Goal: Task Accomplishment & Management: Use online tool/utility

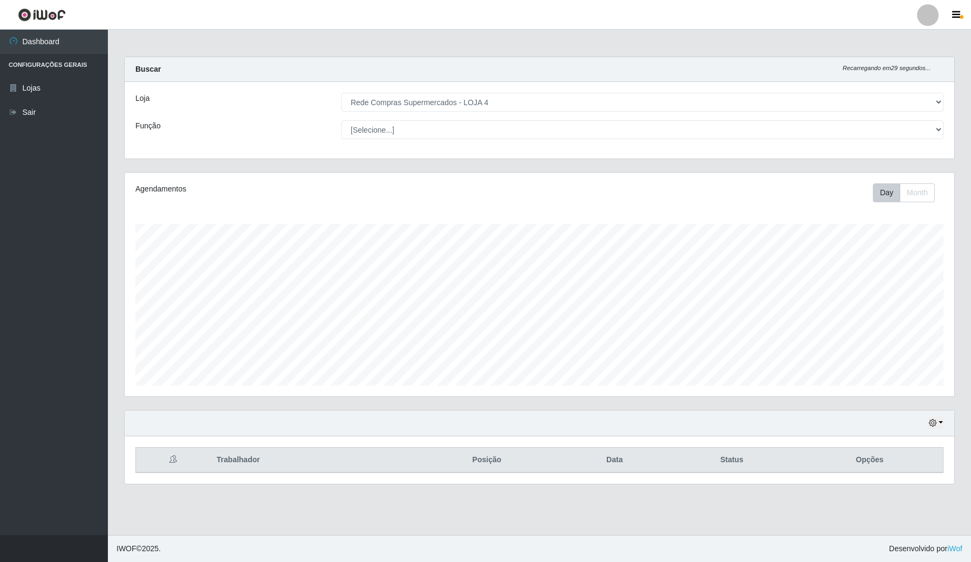
select select "159"
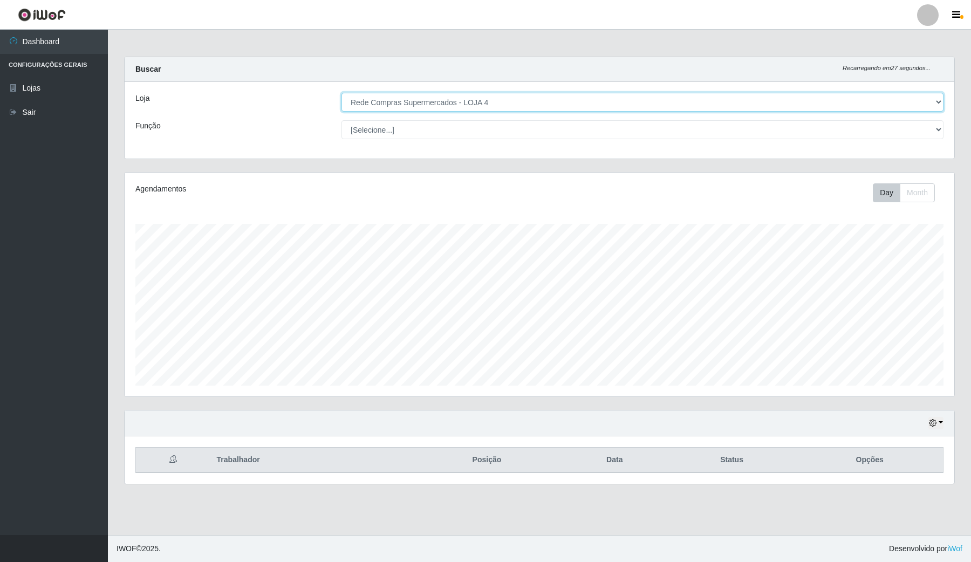
click at [937, 100] on select "[Selecione...] Rede Compras Supermercados - LOJA 4" at bounding box center [642, 102] width 602 height 19
click at [341, 93] on select "[Selecione...] Rede Compras Supermercados - LOJA 4" at bounding box center [642, 102] width 602 height 19
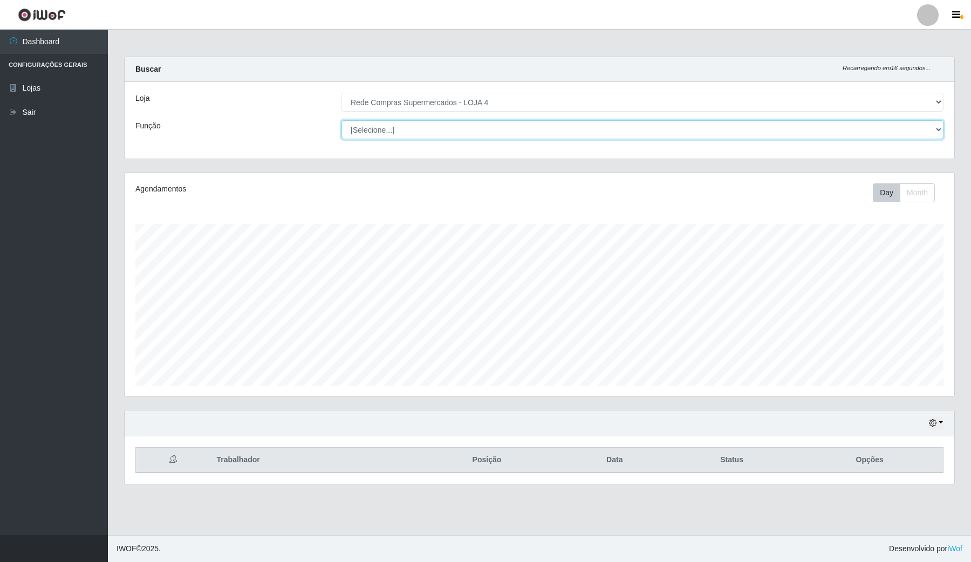
click at [837, 128] on select "[Selecione...] ASG ASG + ASG ++ Balconista Balconista + Balconista ++ Embalador…" at bounding box center [642, 129] width 602 height 19
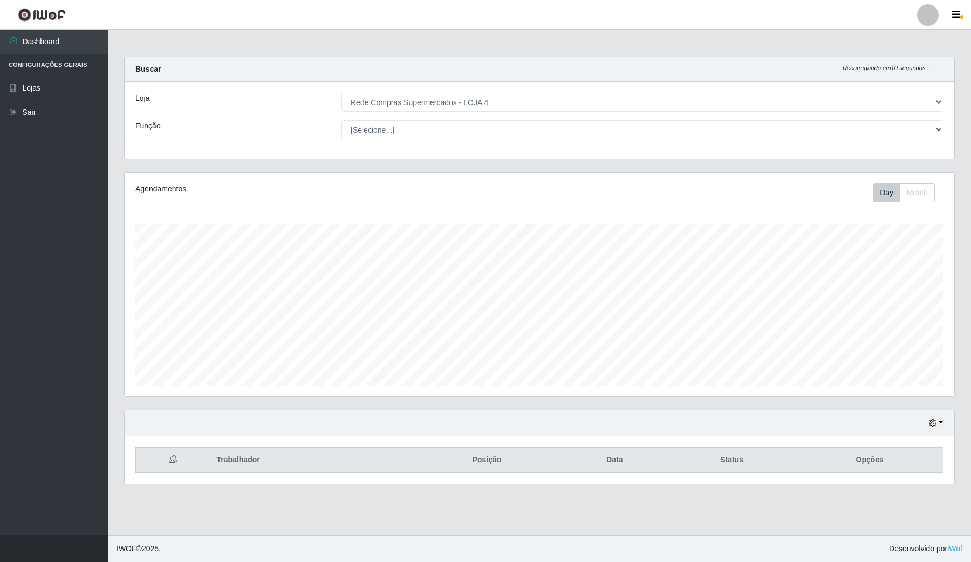
click at [960, 230] on div "Agendamentos Day Month 09/09 Agendamentos 14" at bounding box center [539, 291] width 847 height 238
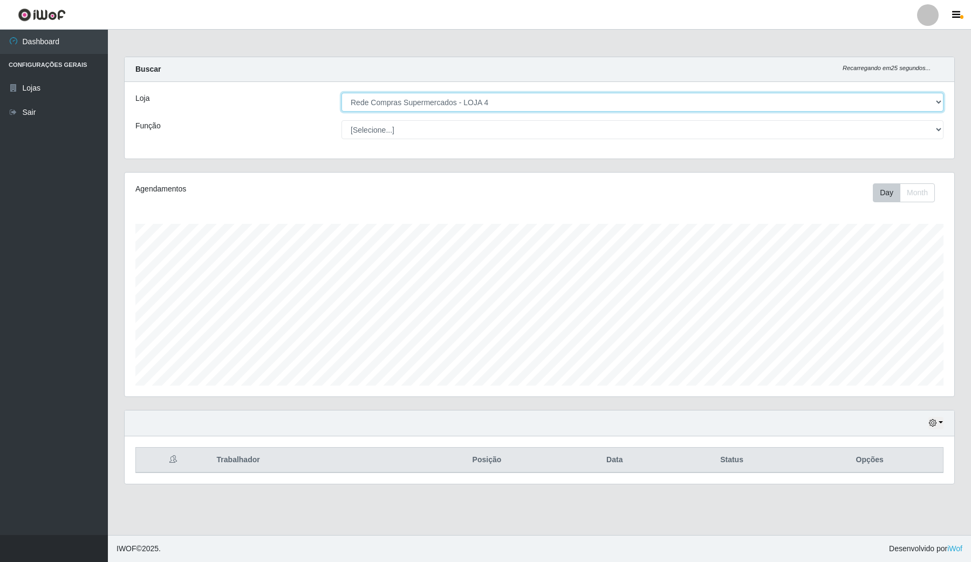
click at [937, 98] on select "[Selecione...] Rede Compras Supermercados - LOJA 4" at bounding box center [642, 102] width 602 height 19
click at [341, 93] on select "[Selecione...] Rede Compras Supermercados - LOJA 4" at bounding box center [642, 102] width 602 height 19
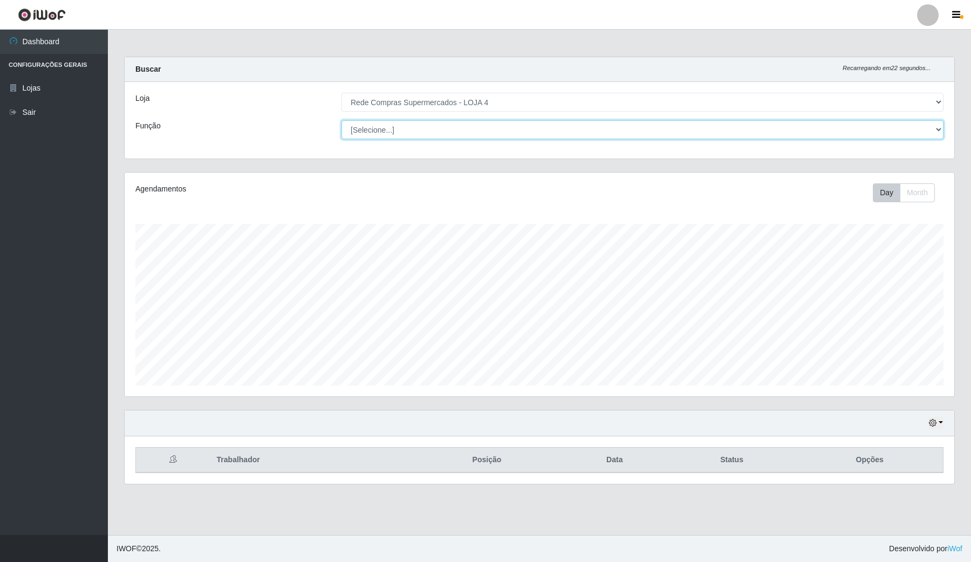
click at [934, 127] on select "[Selecione...] ASG ASG + ASG ++ Balconista Balconista + Balconista ++ Embalador…" at bounding box center [642, 129] width 602 height 19
click at [928, 124] on select "[Selecione...] ASG ASG + ASG ++ Balconista Balconista + Balconista ++ Embalador…" at bounding box center [642, 129] width 602 height 19
select select "1"
click at [341, 120] on select "[Selecione...] ASG ASG + ASG ++ Balconista Balconista + Balconista ++ Embalador…" at bounding box center [642, 129] width 602 height 19
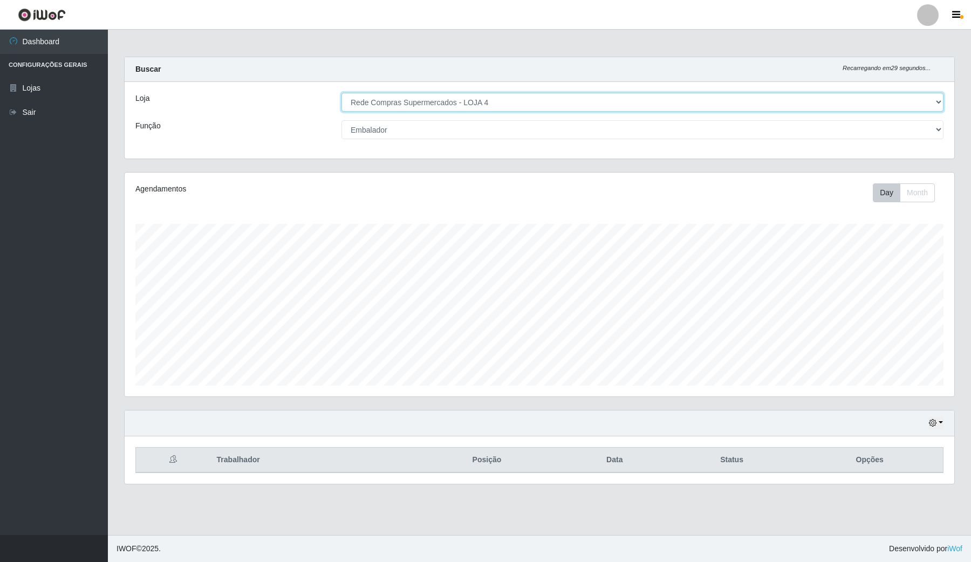
click at [464, 105] on select "[Selecione...] Rede Compras Supermercados - LOJA 4" at bounding box center [642, 102] width 602 height 19
click at [468, 98] on select "[Selecione...] Rede Compras Supermercados - LOJA 4" at bounding box center [642, 102] width 602 height 19
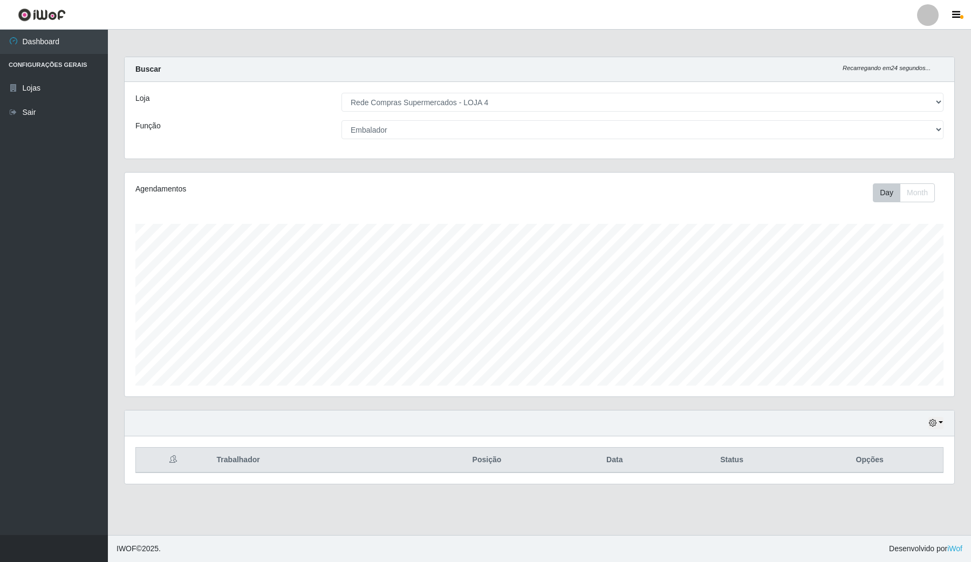
drag, startPoint x: 334, startPoint y: 515, endPoint x: 649, endPoint y: 422, distance: 327.9
click at [346, 510] on main "Carregando... Buscar Recarregando em 24 segundos... Loja [Selecione...] Rede Co…" at bounding box center [539, 282] width 863 height 505
click at [958, 107] on div "Carregando... Buscar Recarregando em 22 segundos... Loja [Selecione...] Rede Co…" at bounding box center [539, 114] width 847 height 115
click at [37, 79] on link "Lojas" at bounding box center [54, 88] width 108 height 24
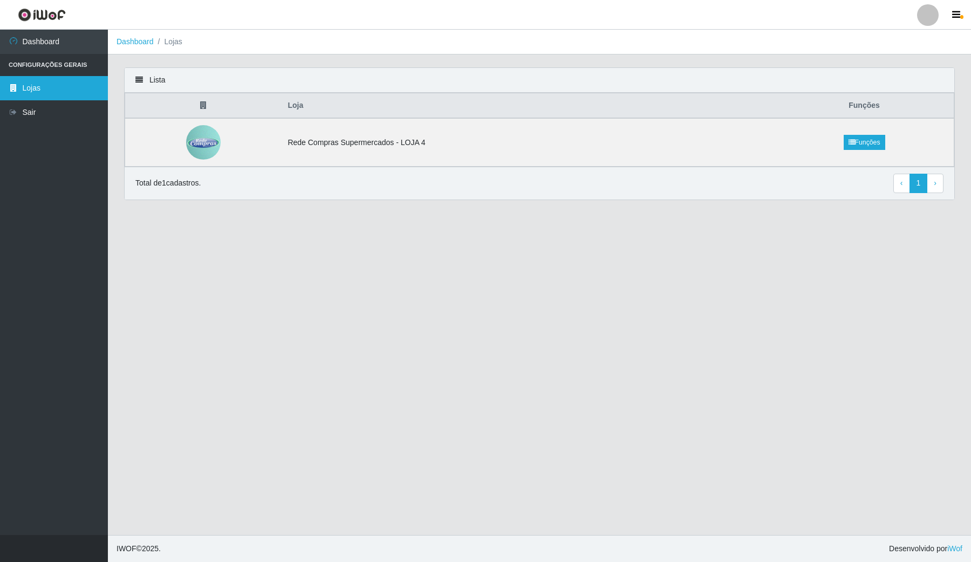
click at [23, 77] on link "Lojas" at bounding box center [54, 88] width 108 height 24
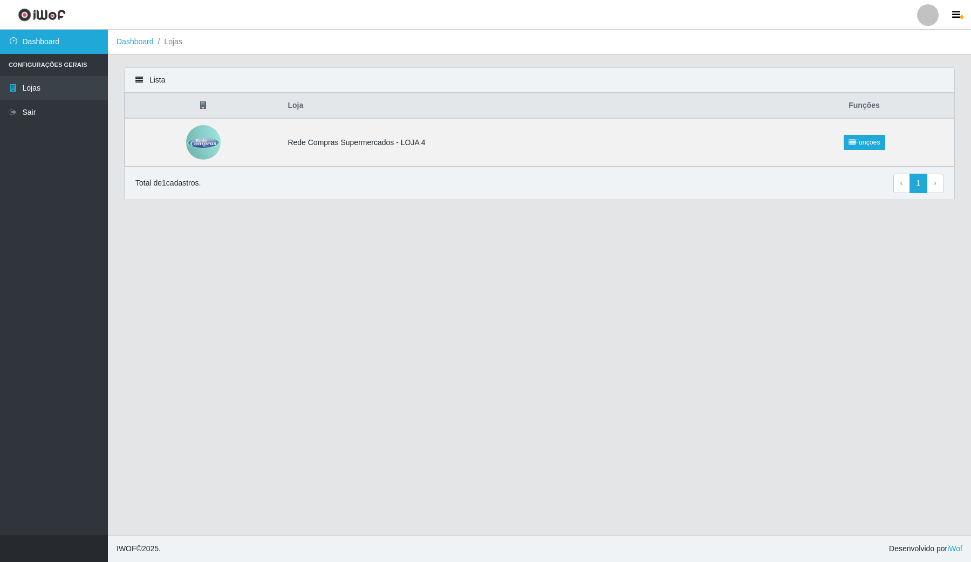
click at [39, 46] on link "Dashboard" at bounding box center [54, 42] width 108 height 24
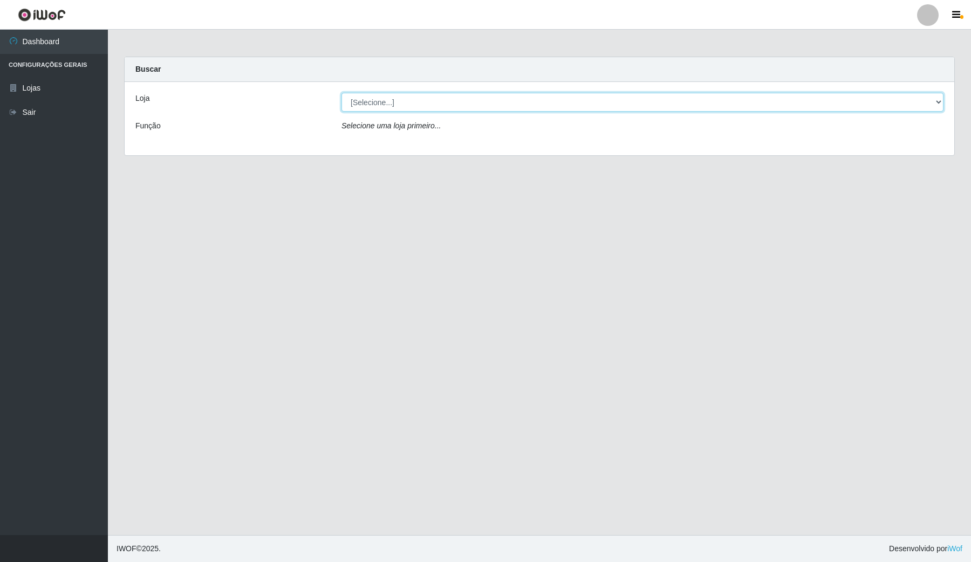
click at [464, 98] on select "[Selecione...] Rede Compras Supermercados - LOJA 4" at bounding box center [642, 102] width 602 height 19
select select "159"
click at [341, 93] on select "[Selecione...] Rede Compras Supermercados - LOJA 4" at bounding box center [642, 102] width 602 height 19
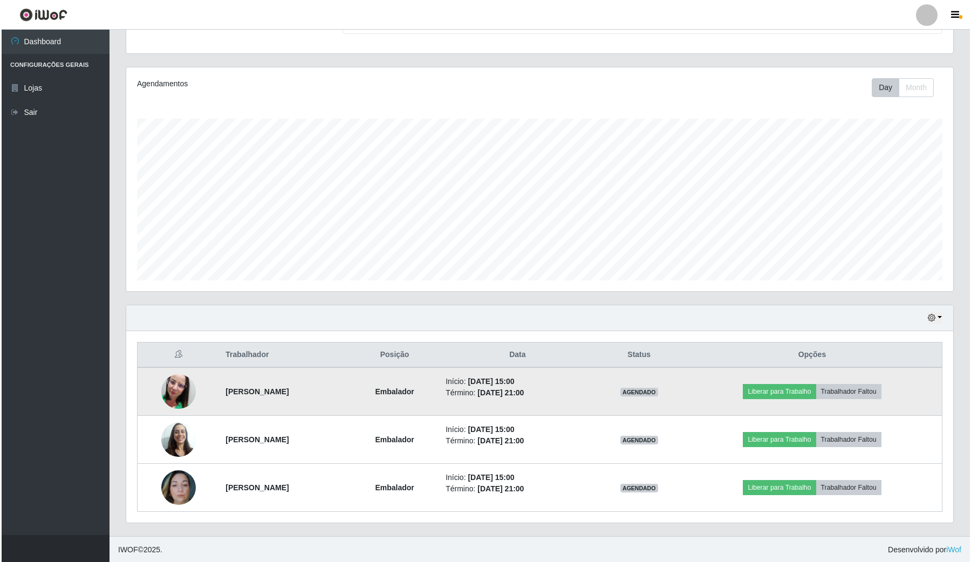
scroll to position [108, 0]
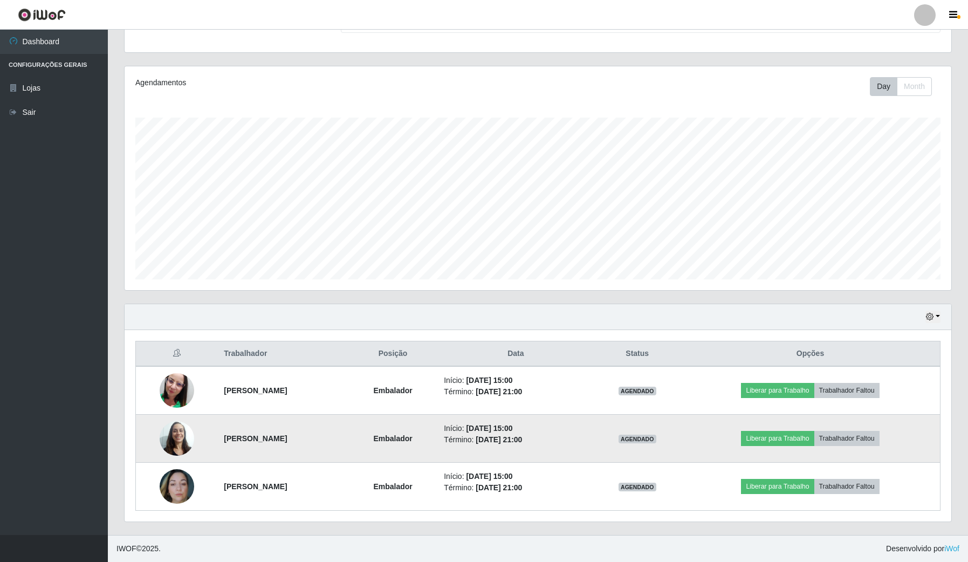
click at [168, 441] on img at bounding box center [177, 438] width 35 height 35
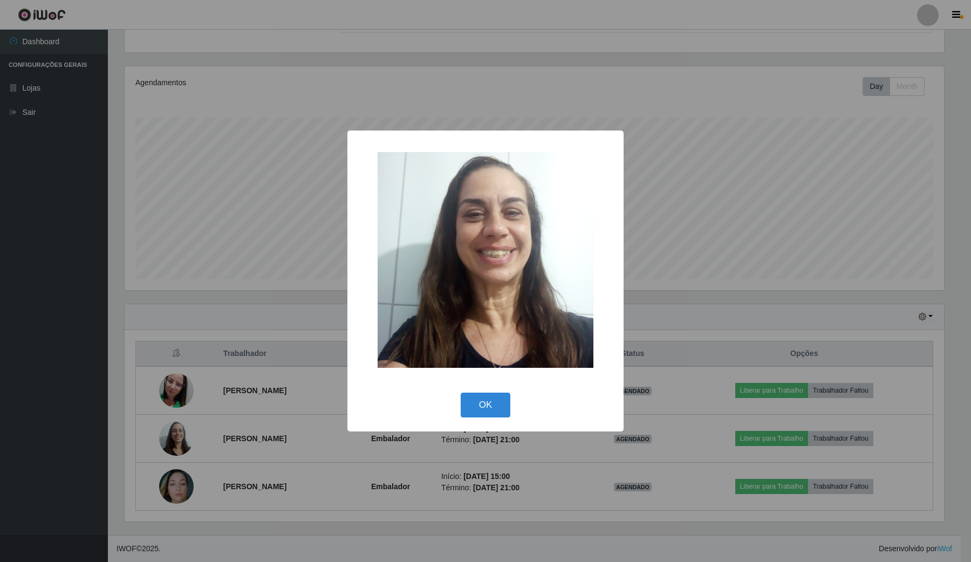
click at [179, 428] on div "× OK Cancel" at bounding box center [485, 281] width 971 height 562
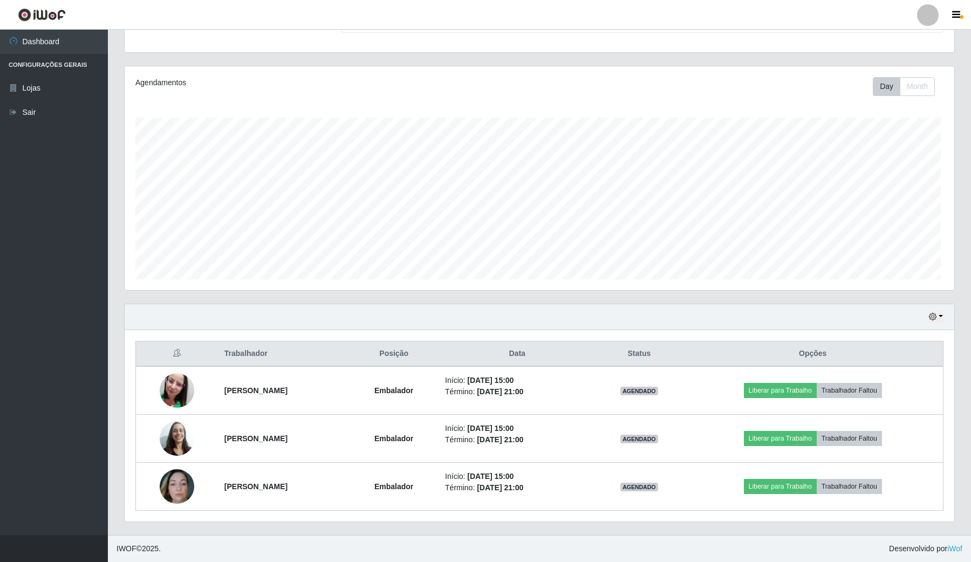
scroll to position [224, 826]
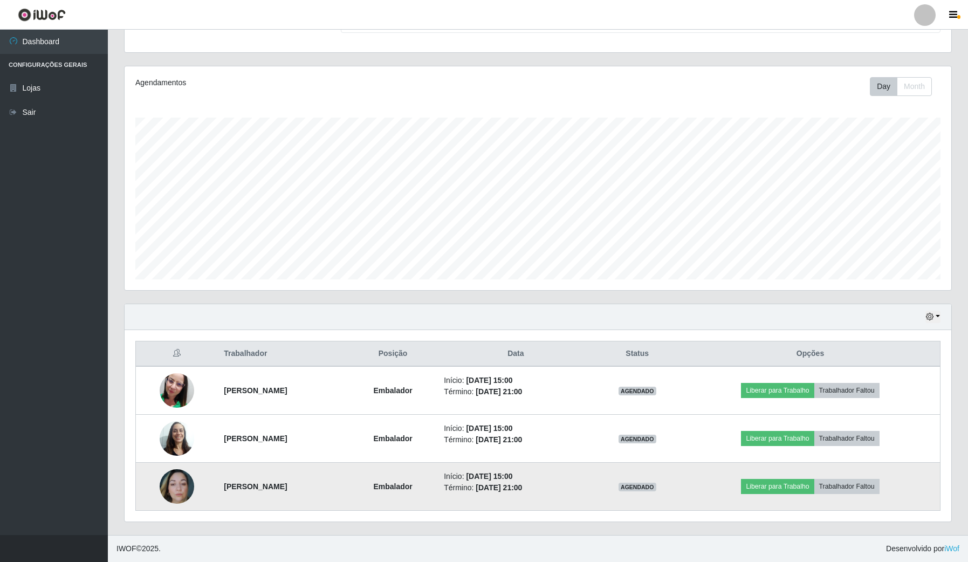
click at [176, 483] on img at bounding box center [177, 486] width 35 height 35
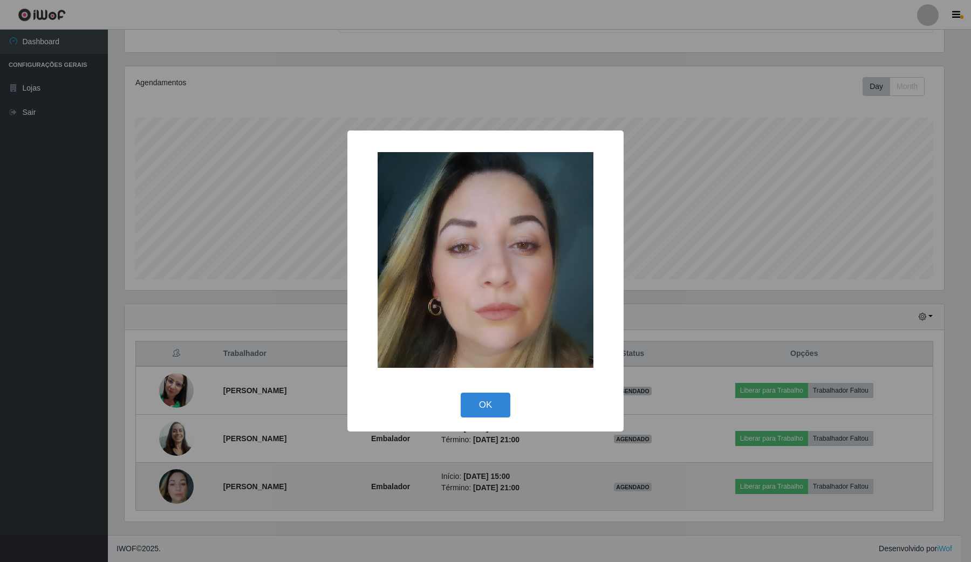
scroll to position [0, 0]
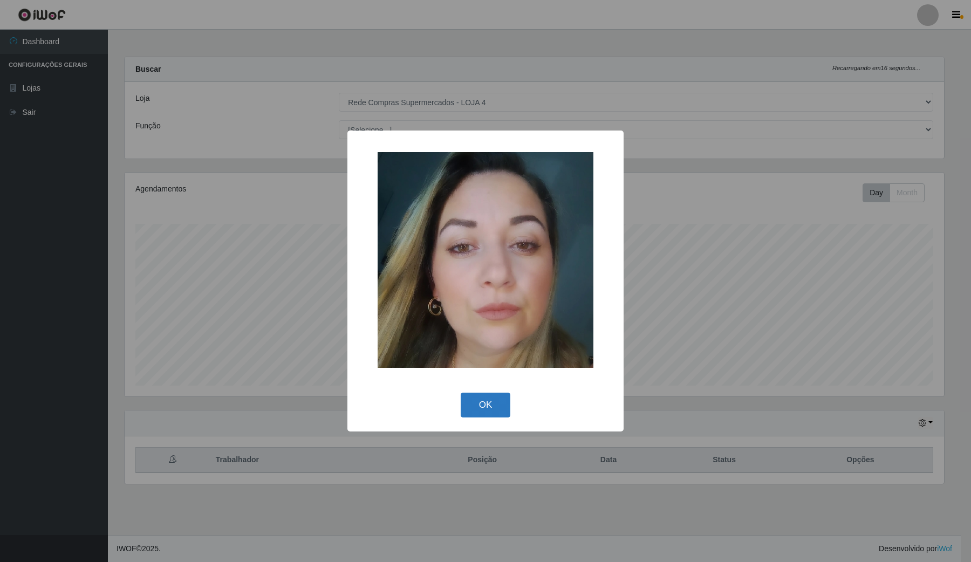
click at [473, 398] on button "OK" at bounding box center [486, 405] width 50 height 25
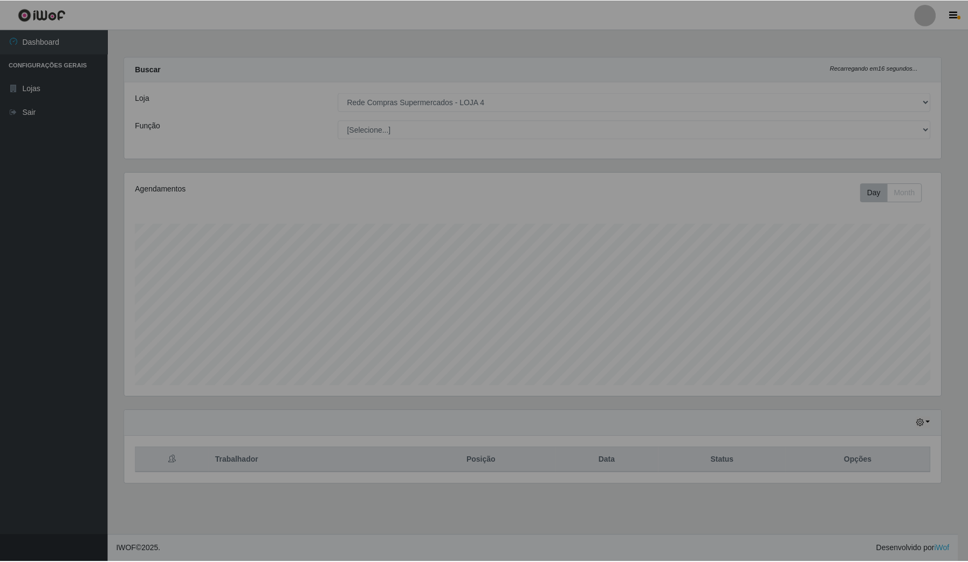
scroll to position [224, 829]
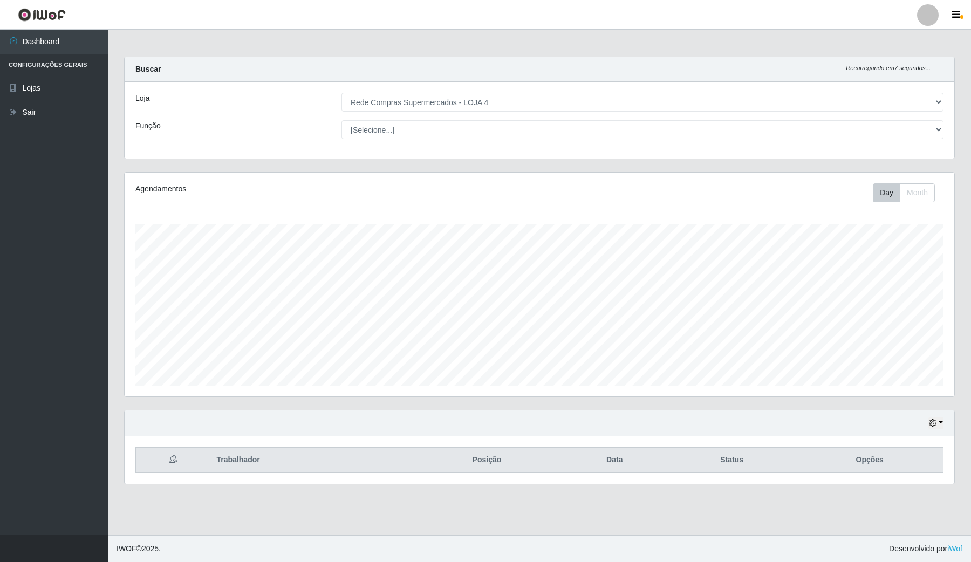
click at [482, 92] on div "Loja [Selecione...] Rede Compras Supermercados - LOJA 4 Função [Selecione...] A…" at bounding box center [540, 120] width 830 height 77
click at [553, 519] on main "Carregando... Buscar Recarregando em 5 segundos... [PERSON_NAME] [Selecione...]…" at bounding box center [539, 282] width 863 height 505
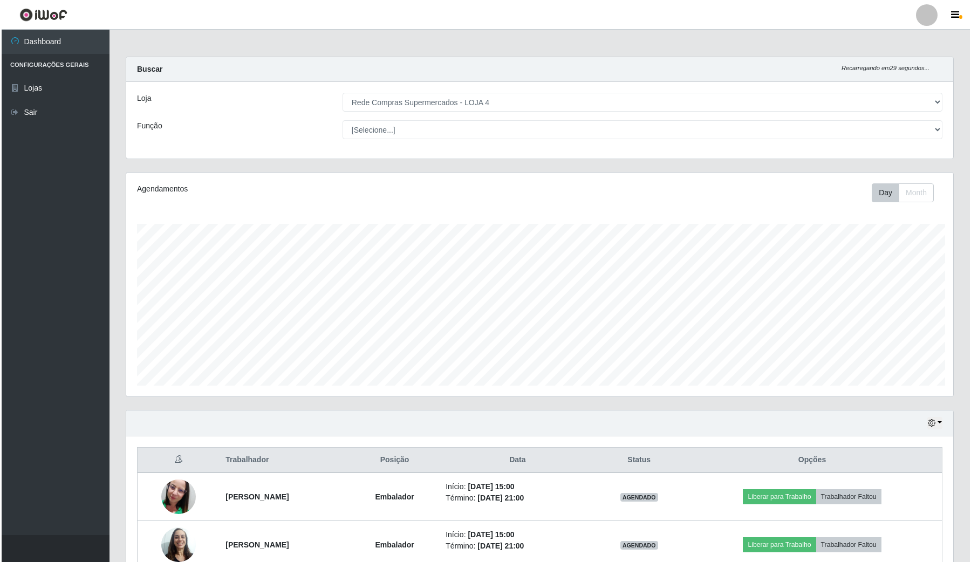
scroll to position [539208, 538605]
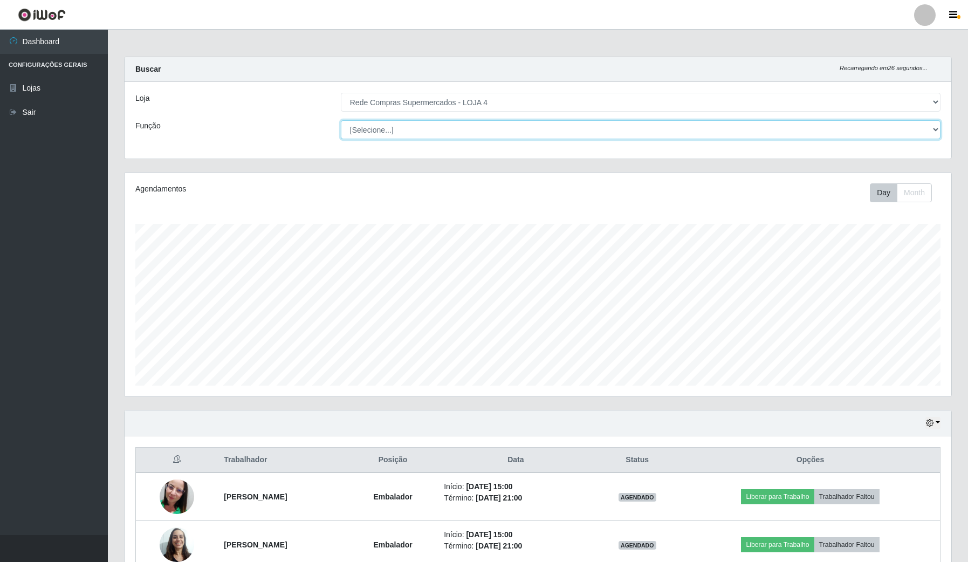
click at [933, 135] on select "[Selecione...] ASG ASG + ASG ++ Balconista Balconista + Balconista ++ Embalador…" at bounding box center [641, 129] width 600 height 19
select select "1"
click at [341, 120] on select "[Selecione...] ASG ASG + ASG ++ Balconista Balconista + Balconista ++ Embalador…" at bounding box center [641, 129] width 600 height 19
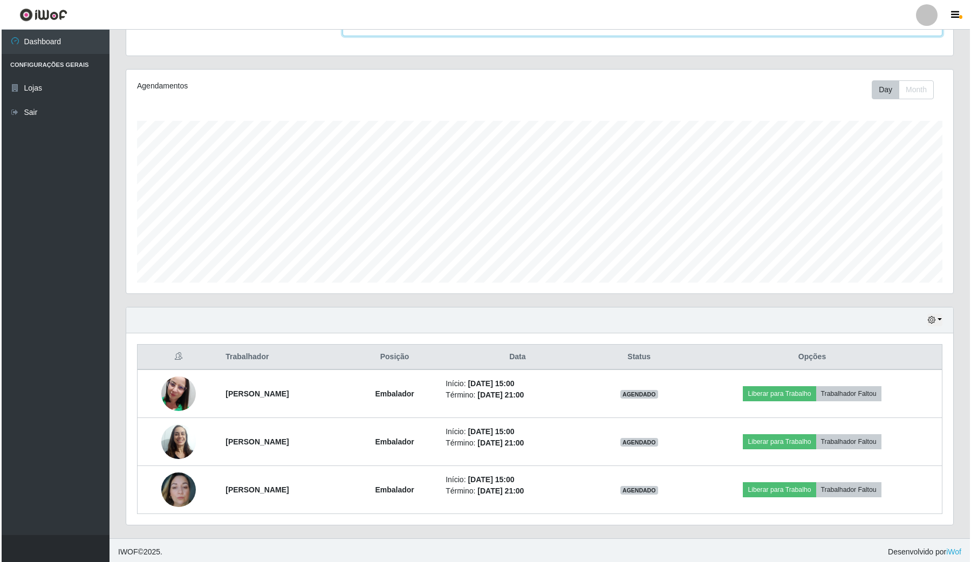
scroll to position [108, 0]
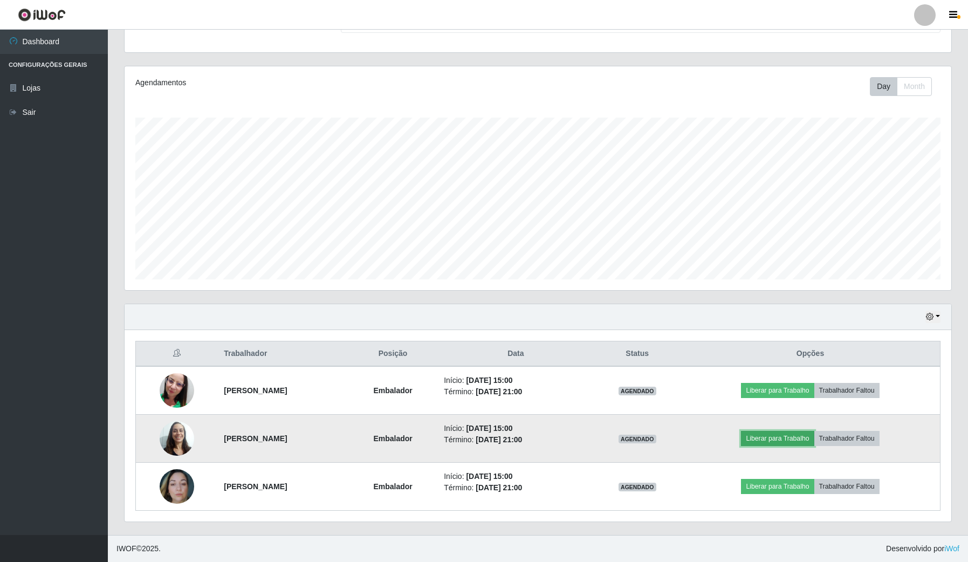
click at [789, 435] on button "Liberar para Trabalho" at bounding box center [777, 438] width 73 height 15
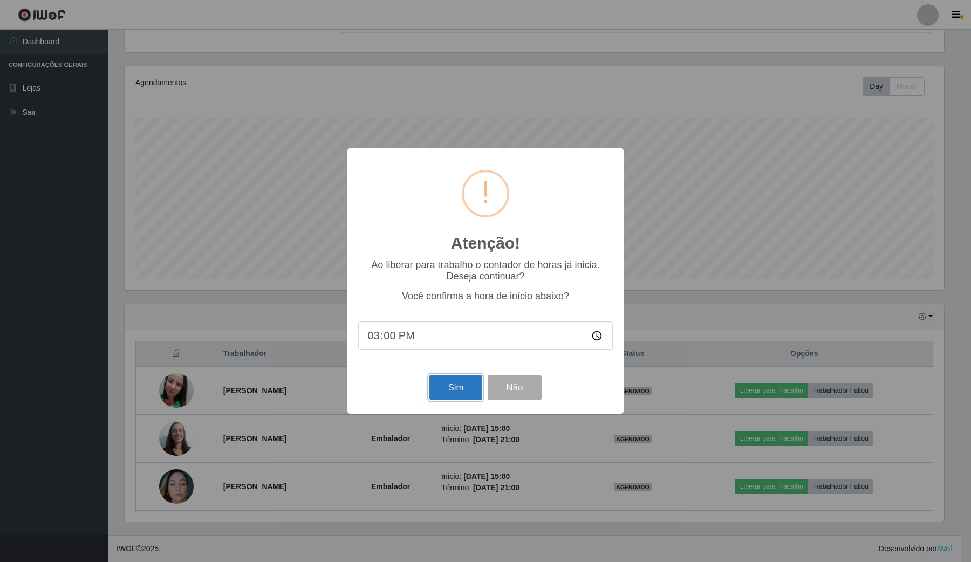
click at [463, 388] on button "Sim" at bounding box center [455, 387] width 52 height 25
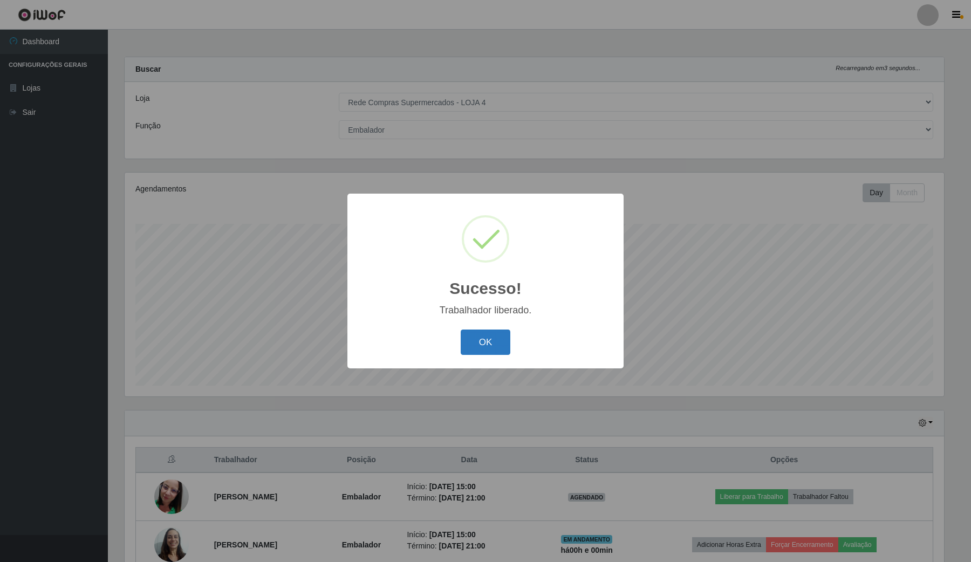
click at [494, 343] on button "OK" at bounding box center [486, 342] width 50 height 25
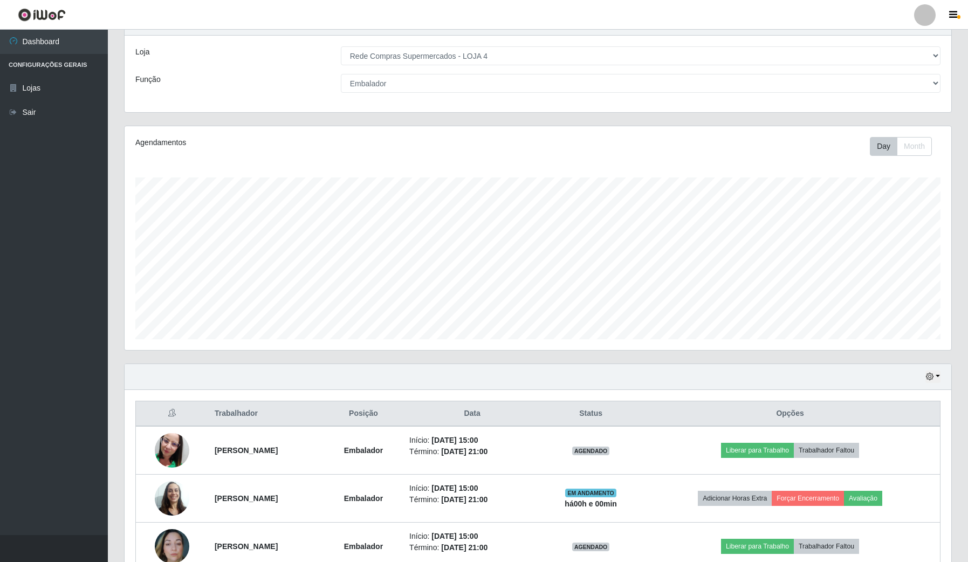
scroll to position [108, 0]
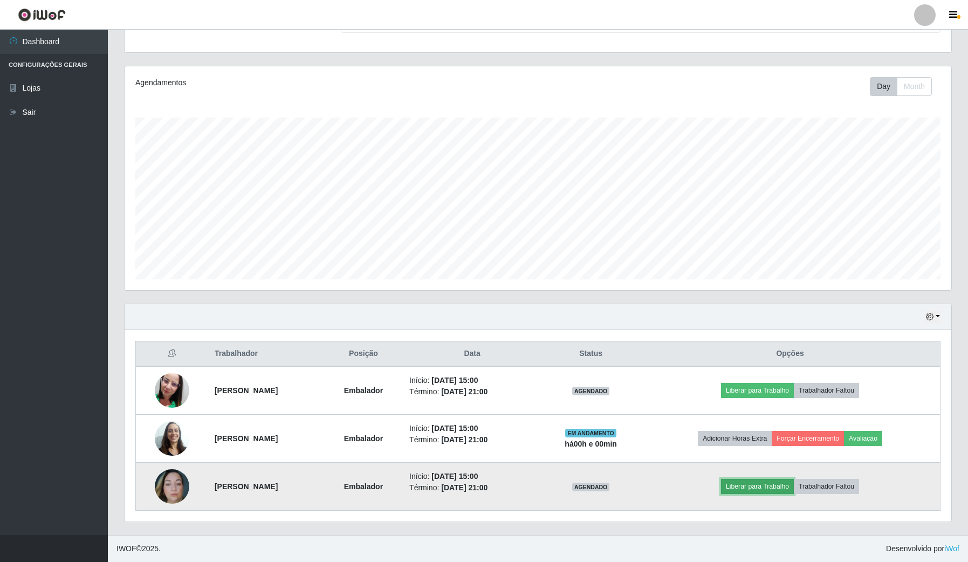
click at [759, 483] on button "Liberar para Trabalho" at bounding box center [757, 486] width 73 height 15
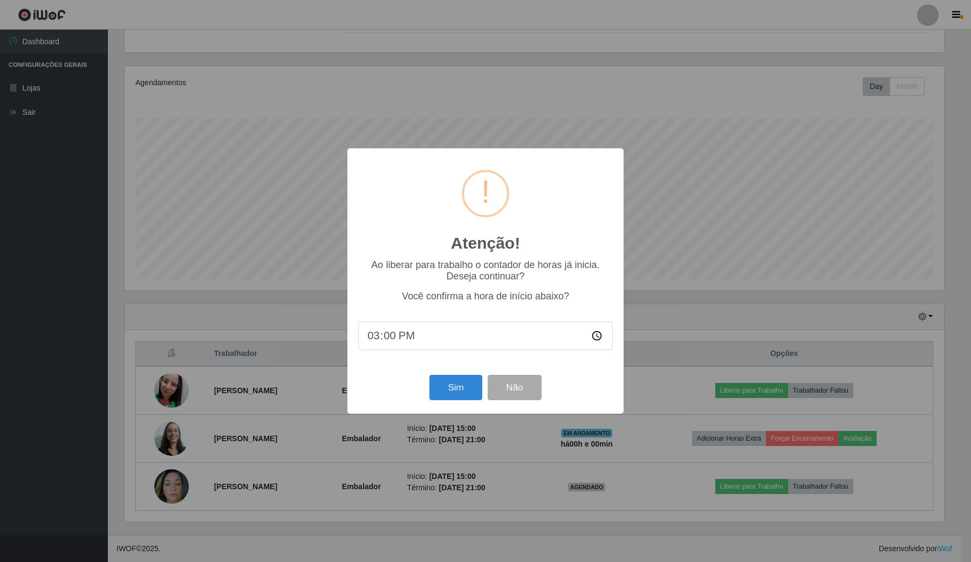
click at [428, 381] on div "Sim Não" at bounding box center [485, 387] width 255 height 31
click at [449, 383] on button "Sim" at bounding box center [455, 387] width 52 height 25
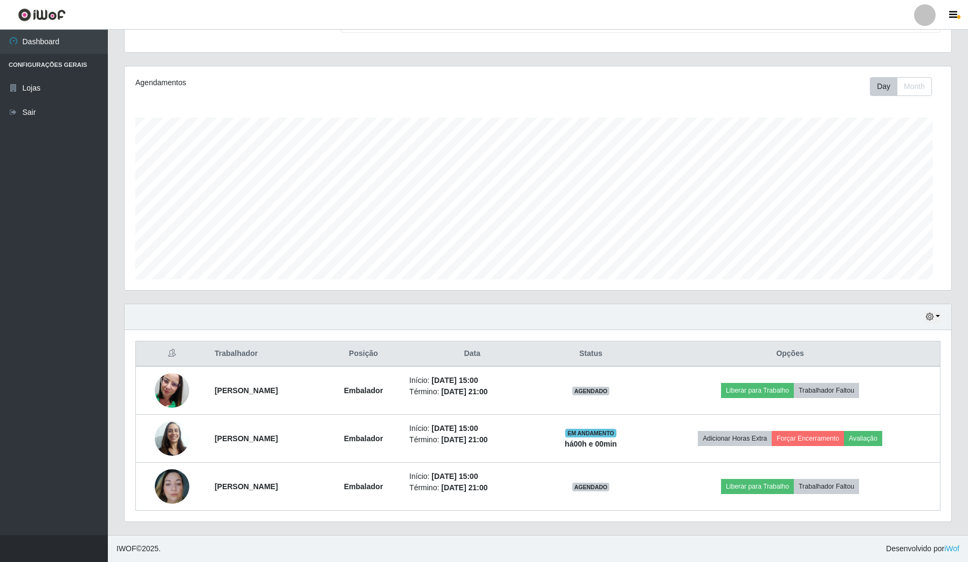
scroll to position [0, 0]
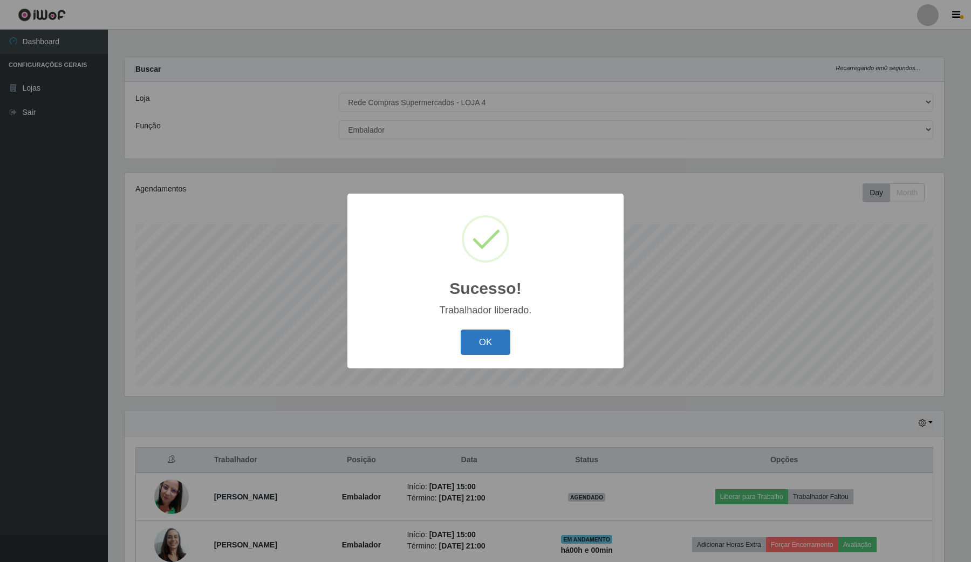
click at [487, 344] on button "OK" at bounding box center [486, 342] width 50 height 25
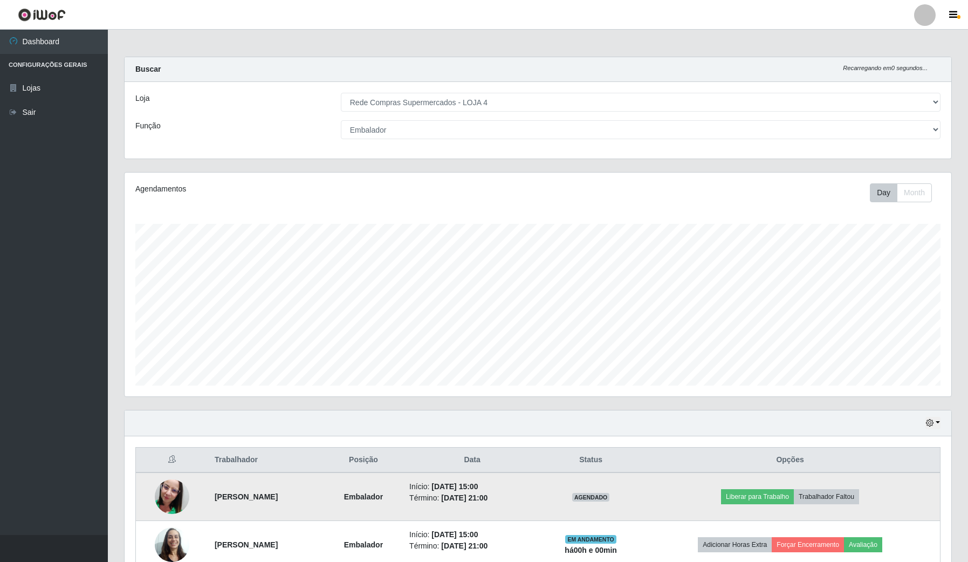
click at [174, 487] on img at bounding box center [172, 496] width 35 height 61
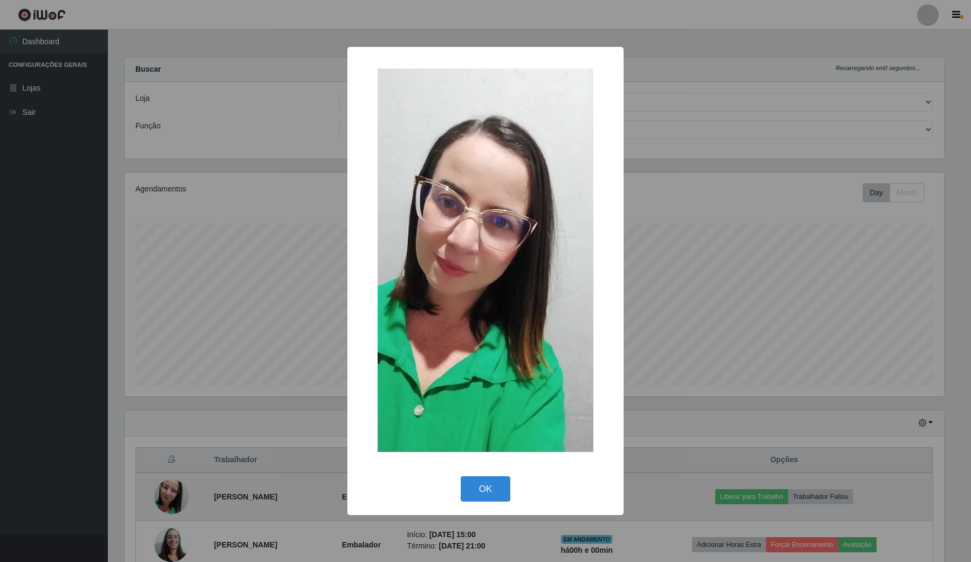
click at [174, 487] on div "× OK Cancel" at bounding box center [485, 281] width 971 height 562
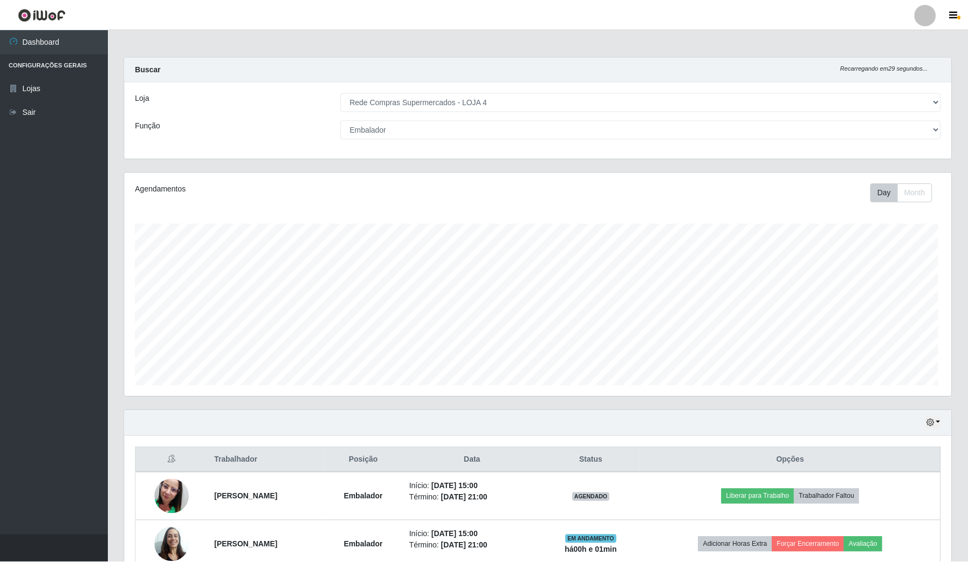
scroll to position [539208, 538605]
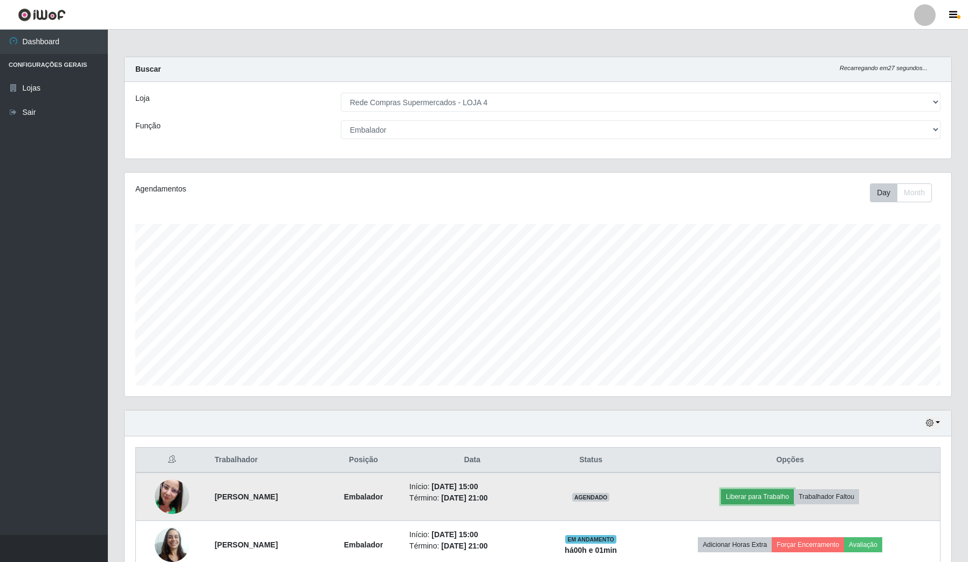
click at [770, 490] on button "Liberar para Trabalho" at bounding box center [757, 496] width 73 height 15
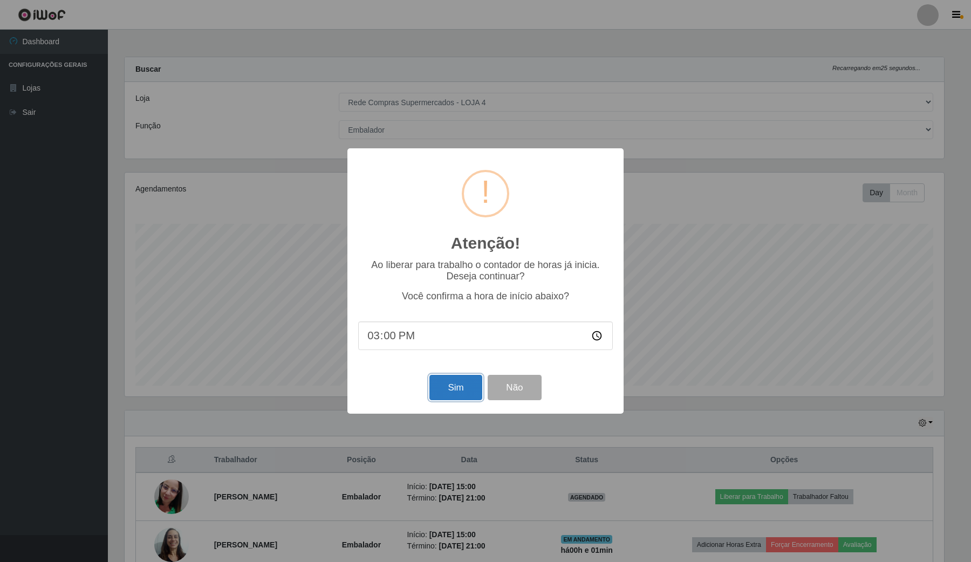
click at [466, 387] on button "Sim" at bounding box center [455, 387] width 52 height 25
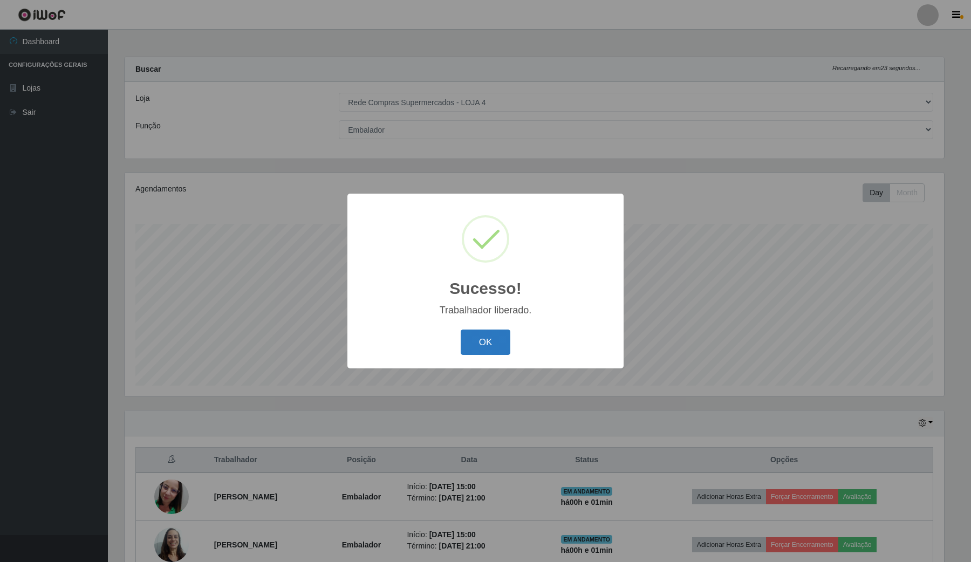
click at [483, 336] on button "OK" at bounding box center [486, 342] width 50 height 25
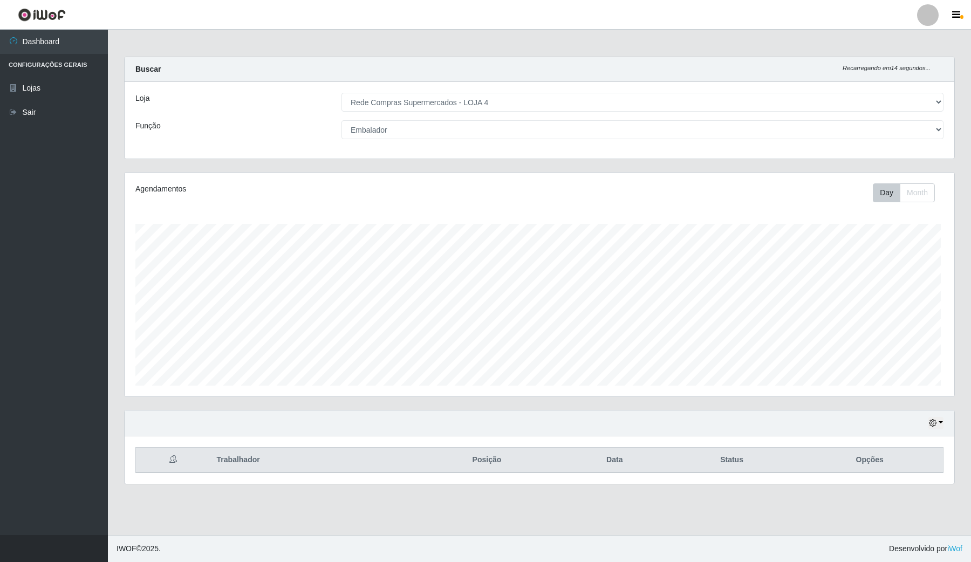
scroll to position [224, 829]
